Goal: Transaction & Acquisition: Purchase product/service

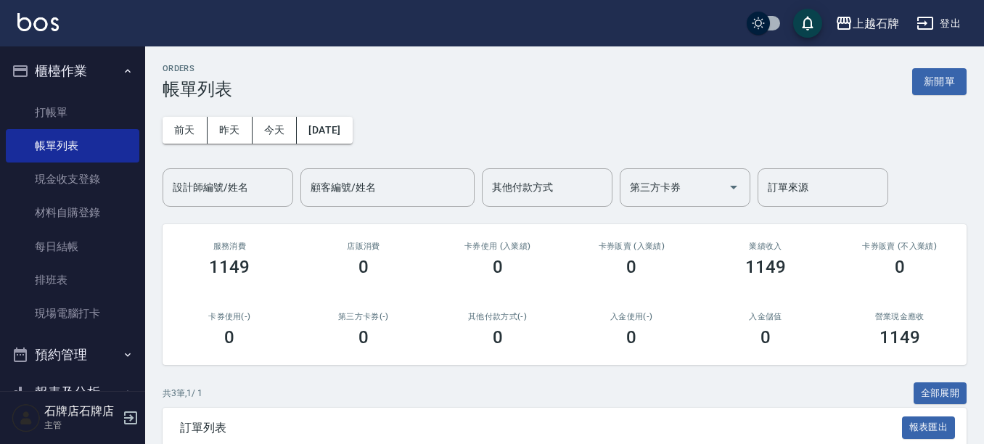
scroll to position [212, 0]
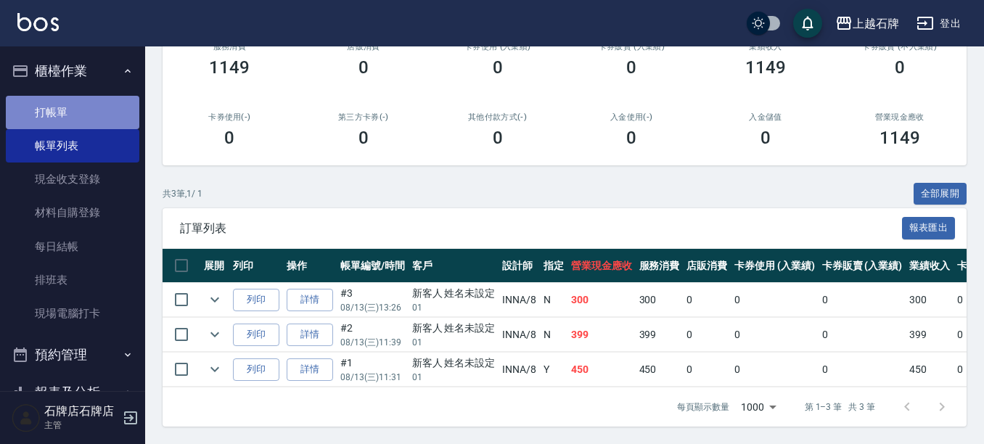
click at [74, 105] on link "打帳單" at bounding box center [72, 112] width 133 height 33
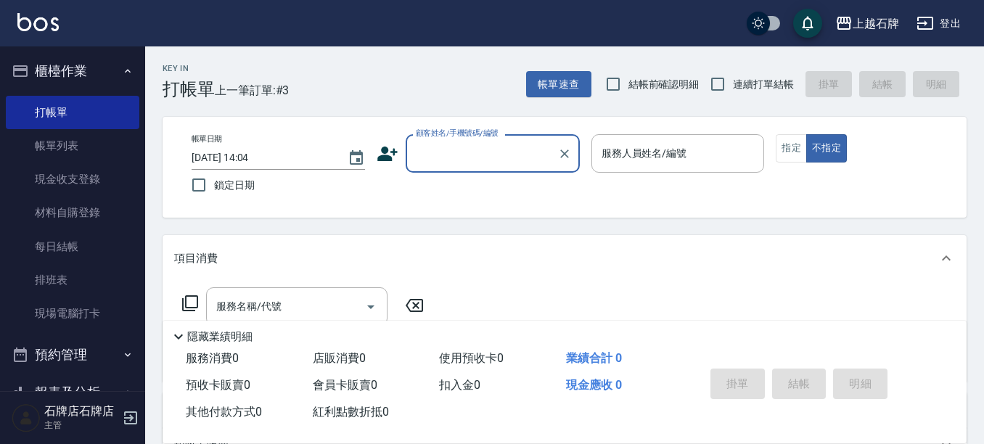
click at [533, 159] on input "顧客姓名/手機號碼/編號" at bounding box center [481, 153] width 139 height 25
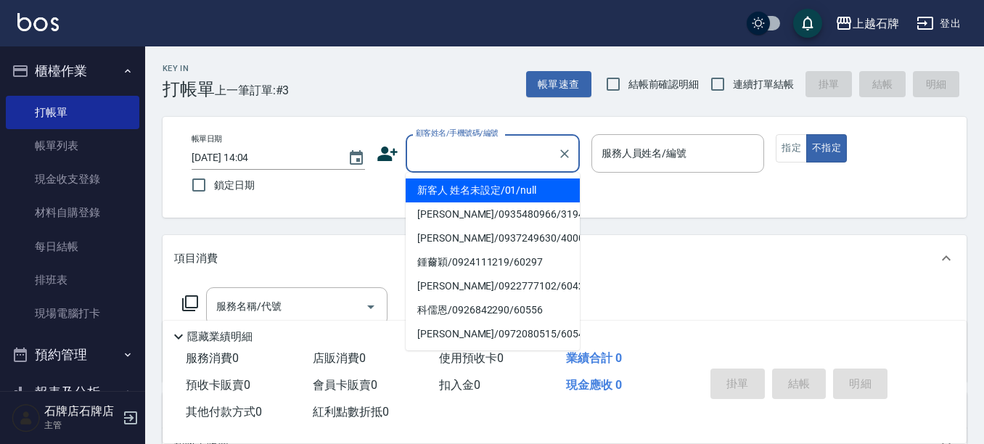
click at [437, 191] on li "新客人 姓名未設定/01/null" at bounding box center [493, 190] width 174 height 24
type input "新客人 姓名未設定/01/null"
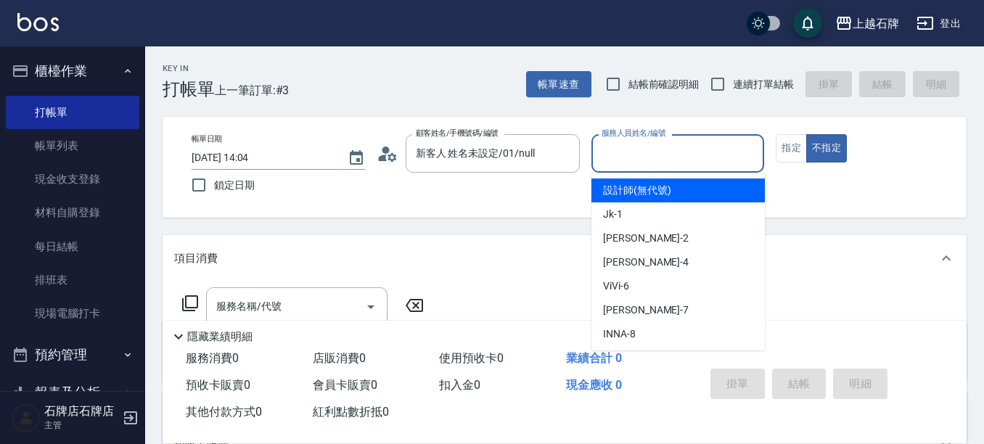
click at [677, 163] on input "服務人員姓名/編號" at bounding box center [678, 153] width 160 height 25
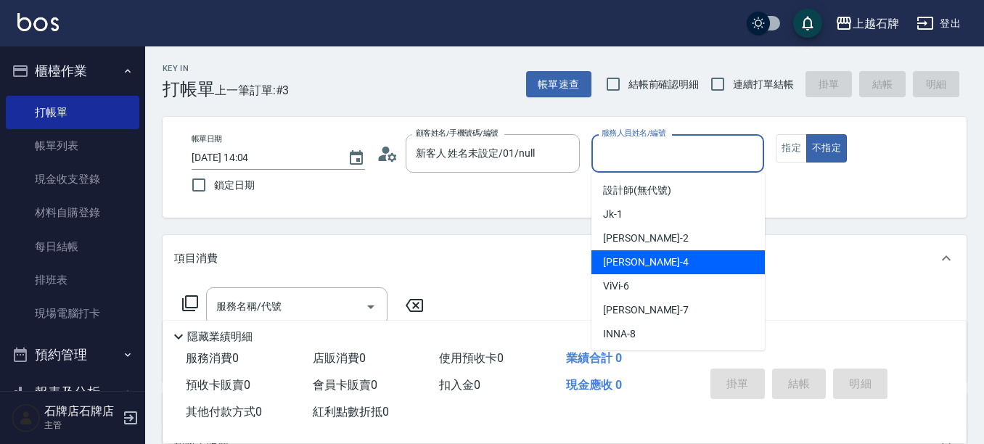
click at [658, 261] on div "[PERSON_NAME] -4" at bounding box center [677, 262] width 173 height 24
type input "[PERSON_NAME]-4"
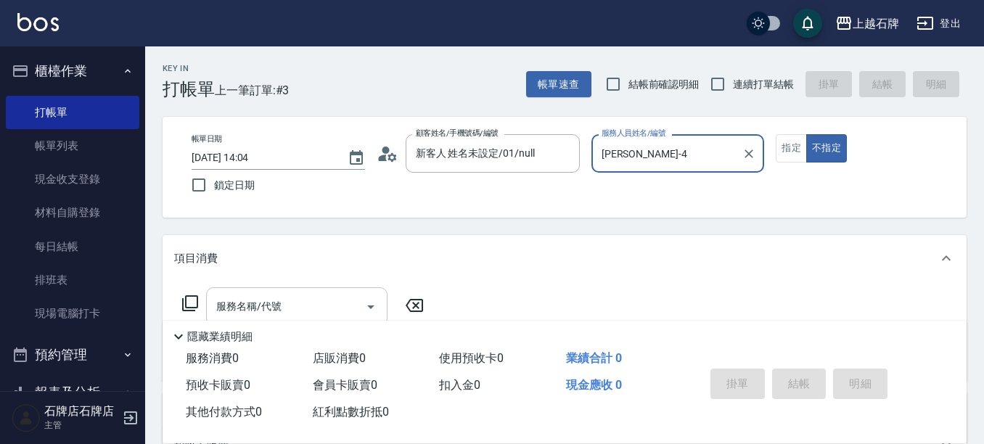
click at [315, 301] on input "服務名稱/代號" at bounding box center [286, 306] width 147 height 25
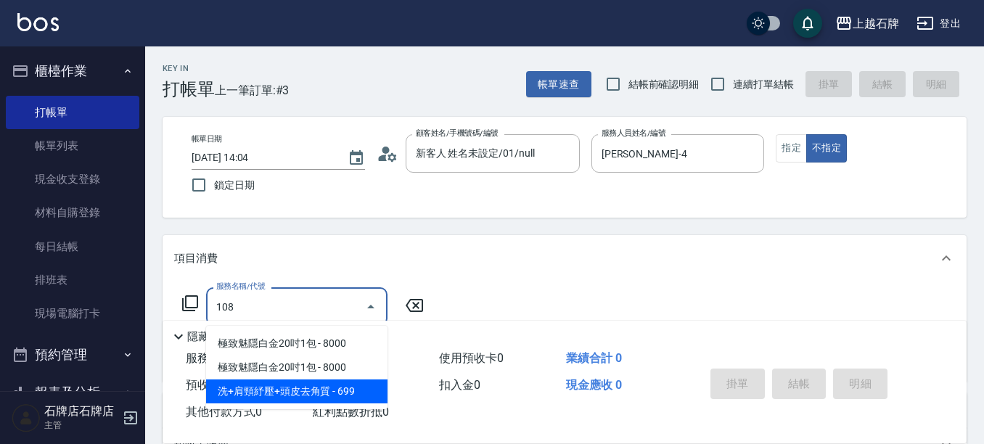
click at [363, 389] on span "洗+肩頸紓壓+頭皮去角質 - 699" at bounding box center [296, 391] width 181 height 24
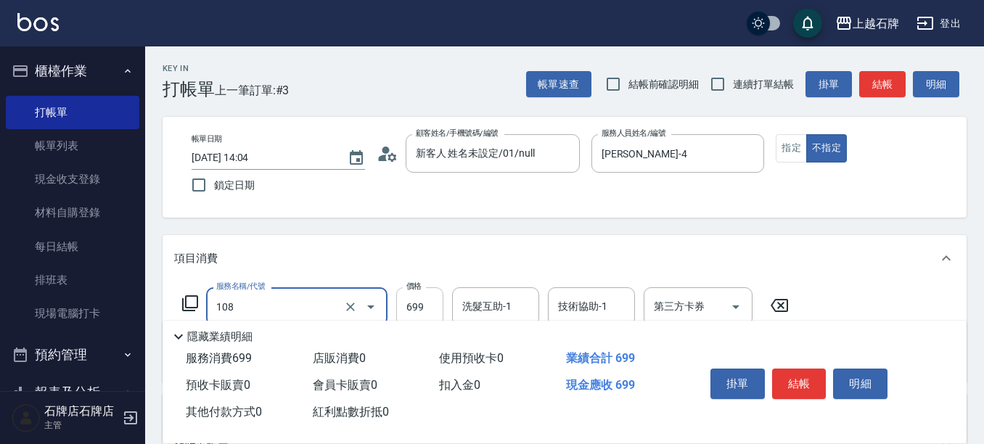
type input "洗+肩頸紓壓+頭皮去角質(108)"
click at [427, 308] on input "699" at bounding box center [419, 306] width 47 height 39
type input "700"
click at [784, 375] on button "結帳" at bounding box center [799, 384] width 54 height 30
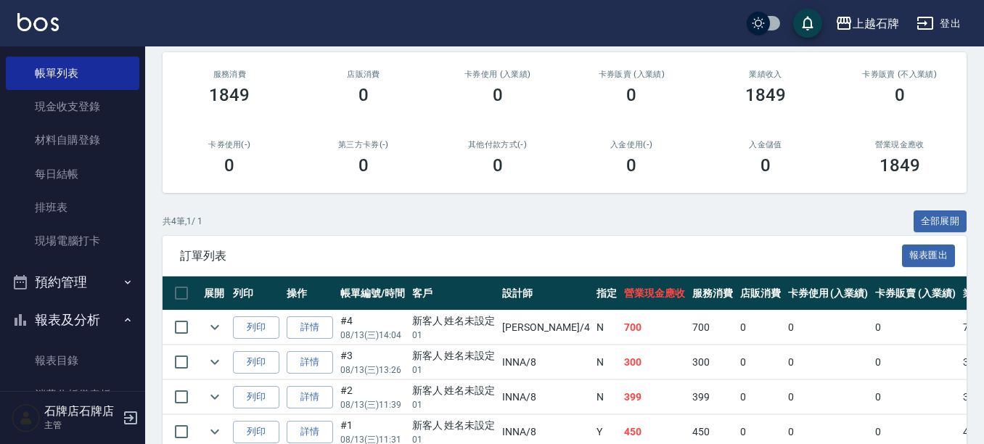
scroll to position [218, 0]
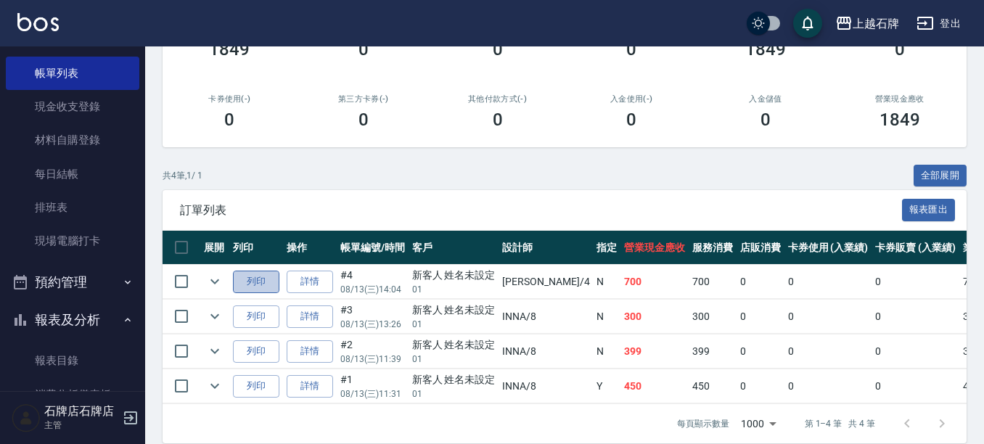
click at [258, 277] on button "列印" at bounding box center [256, 282] width 46 height 22
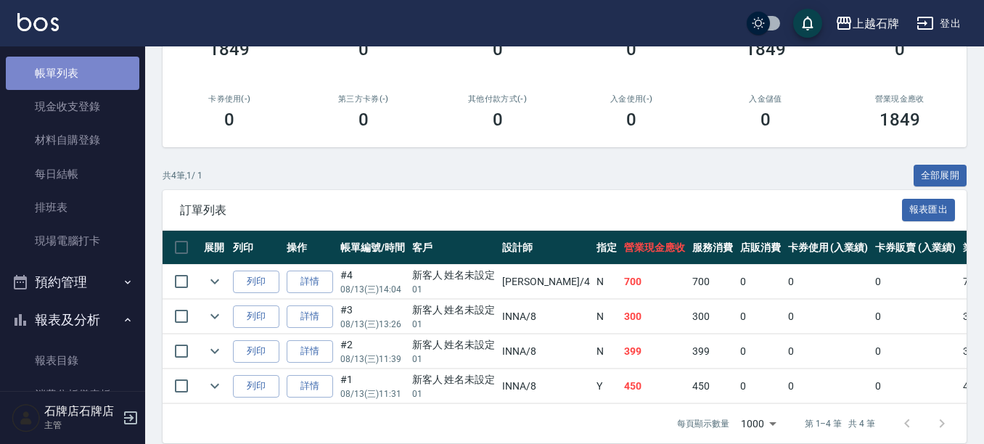
drag, startPoint x: 89, startPoint y: 74, endPoint x: 73, endPoint y: 65, distance: 17.9
click at [89, 74] on link "帳單列表" at bounding box center [72, 73] width 133 height 33
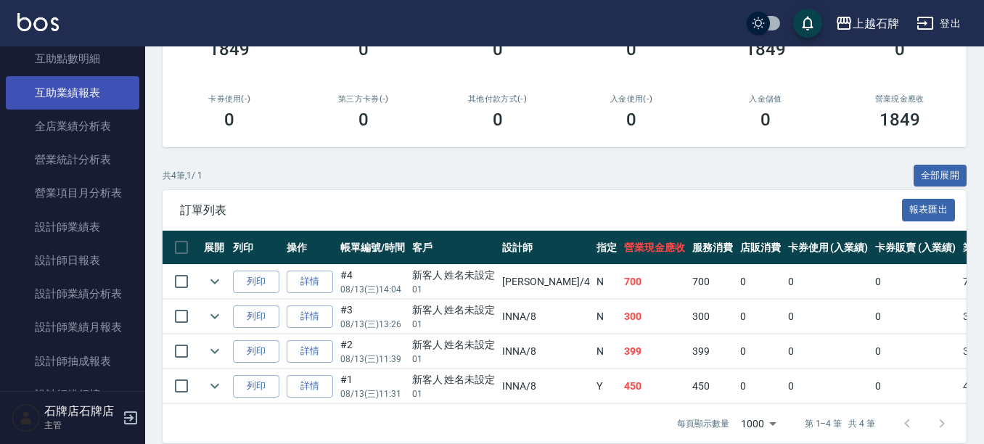
scroll to position [653, 0]
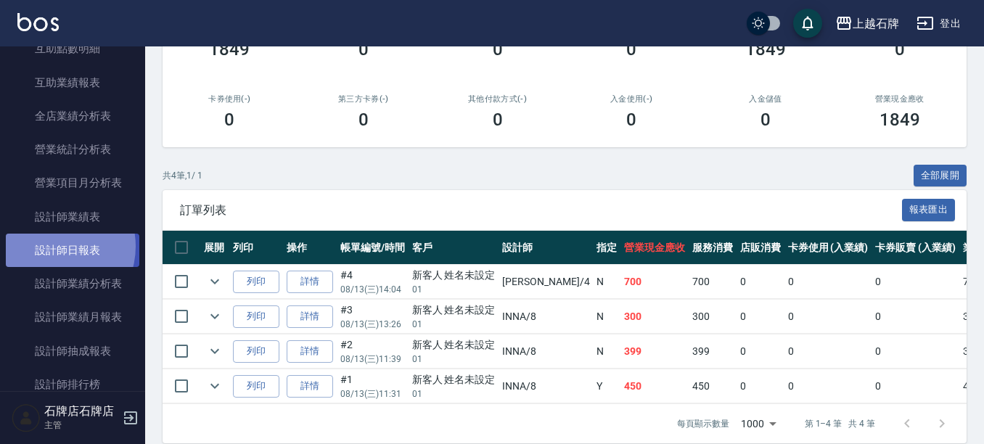
click at [51, 247] on link "設計師日報表" at bounding box center [72, 250] width 133 height 33
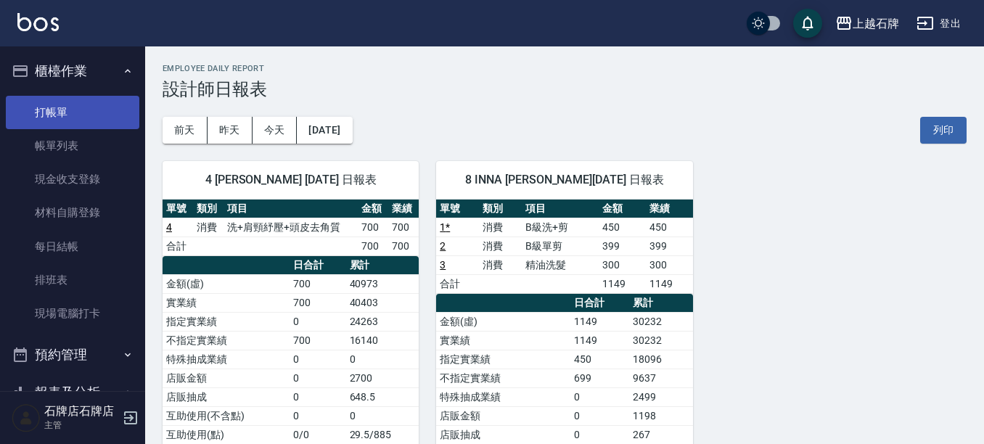
click at [14, 99] on link "打帳單" at bounding box center [72, 112] width 133 height 33
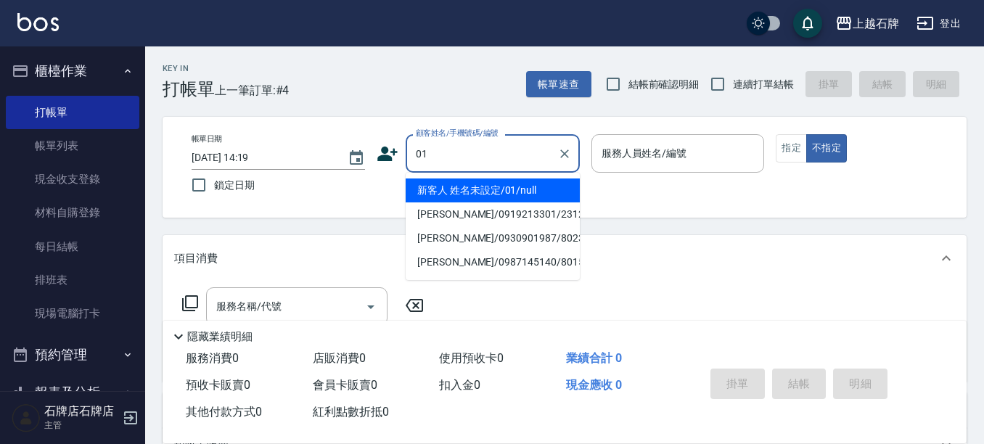
type input "新客人 姓名未設定/01/null"
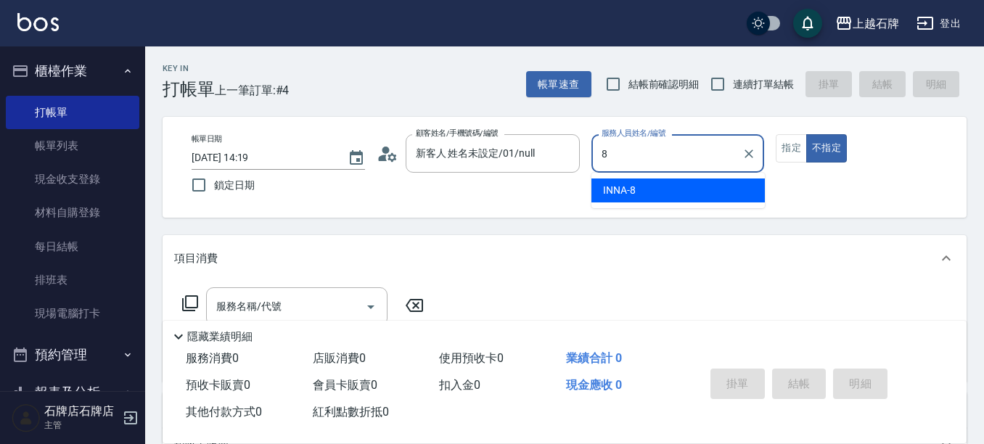
type input "INNA-8"
type button "false"
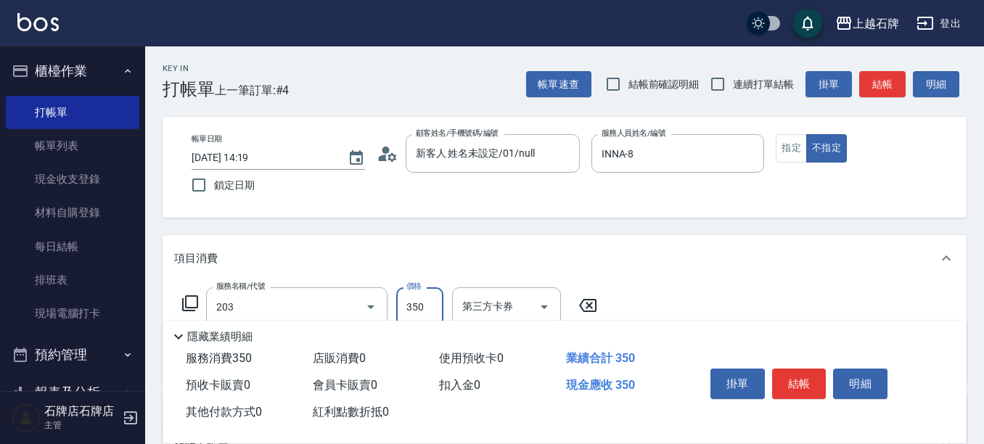
type input "B級洗+剪(203)"
type input "499"
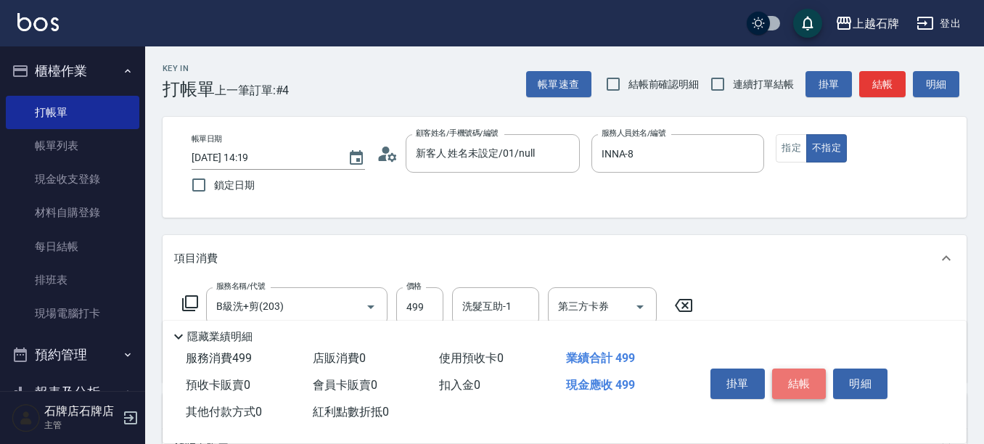
click at [813, 380] on button "結帳" at bounding box center [799, 384] width 54 height 30
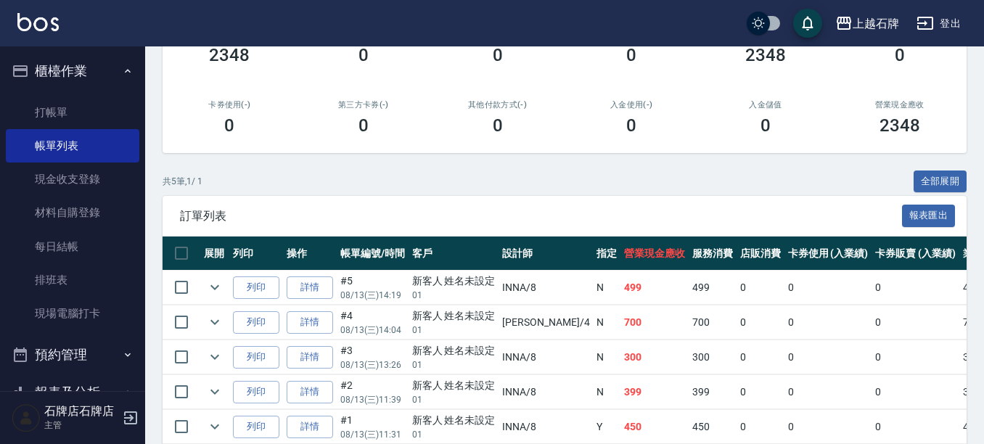
scroll to position [218, 0]
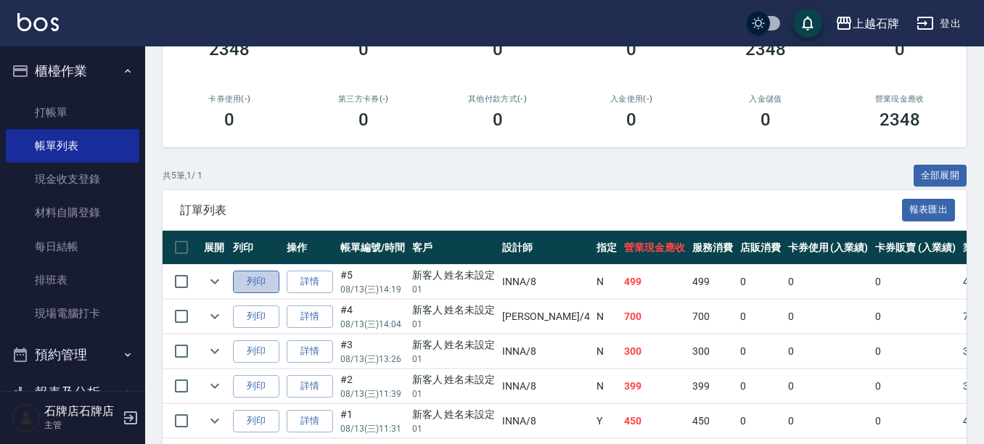
click at [242, 281] on button "列印" at bounding box center [256, 282] width 46 height 22
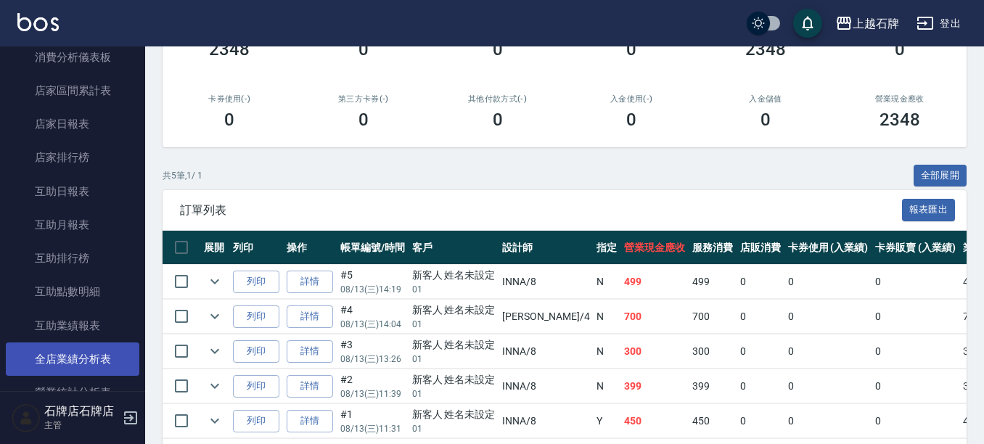
scroll to position [580, 0]
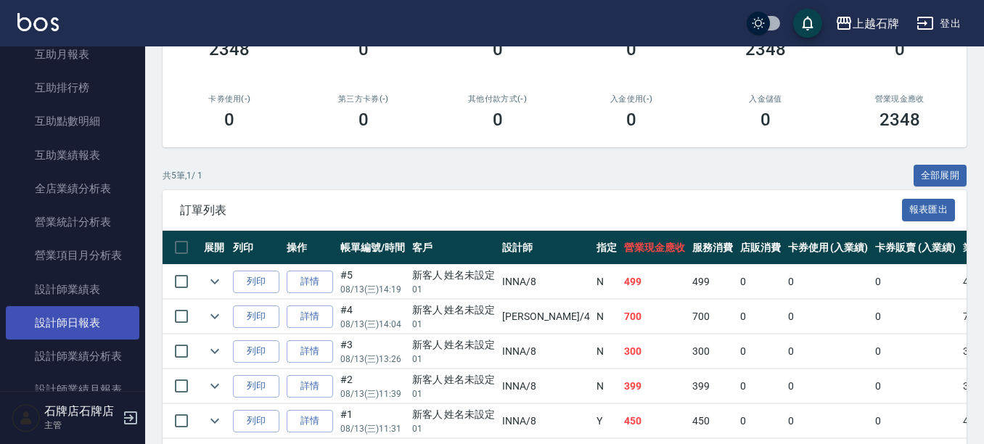
click at [62, 311] on link "設計師日報表" at bounding box center [72, 322] width 133 height 33
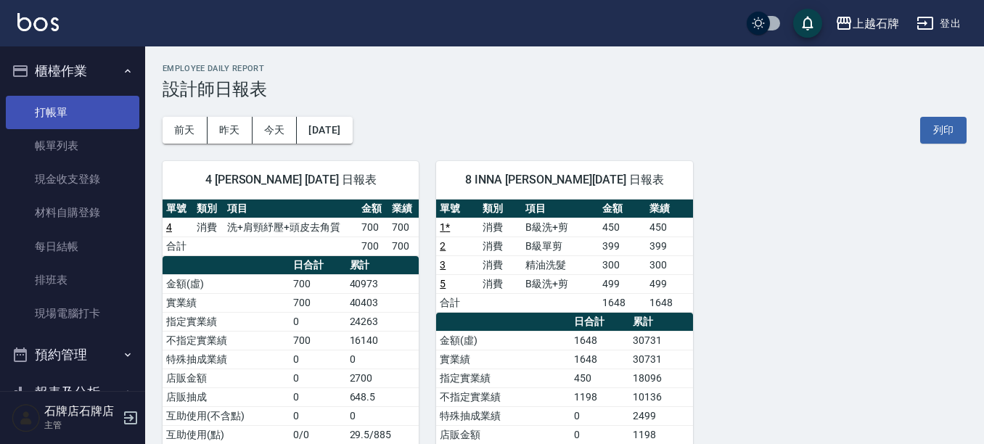
click at [13, 106] on link "打帳單" at bounding box center [72, 112] width 133 height 33
